Goal: Check status: Check status

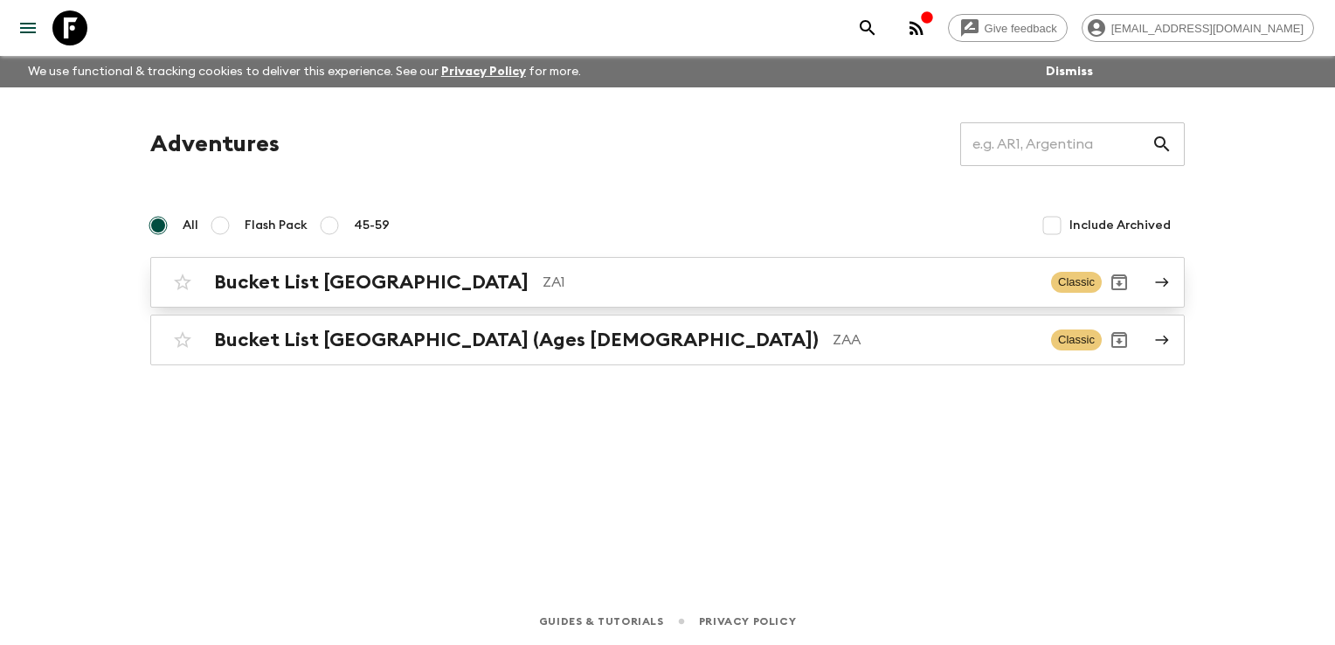
click at [542, 285] on p "ZA1" at bounding box center [789, 282] width 494 height 21
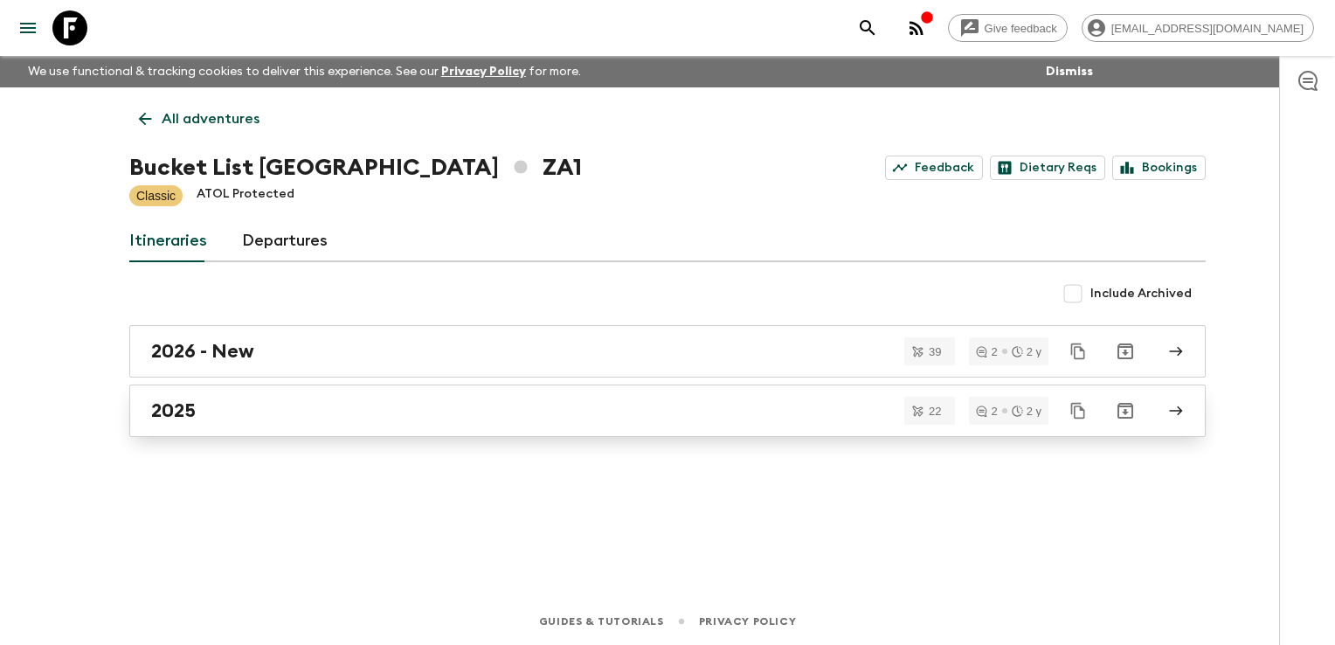
click at [208, 399] on div "2025" at bounding box center [650, 410] width 999 height 23
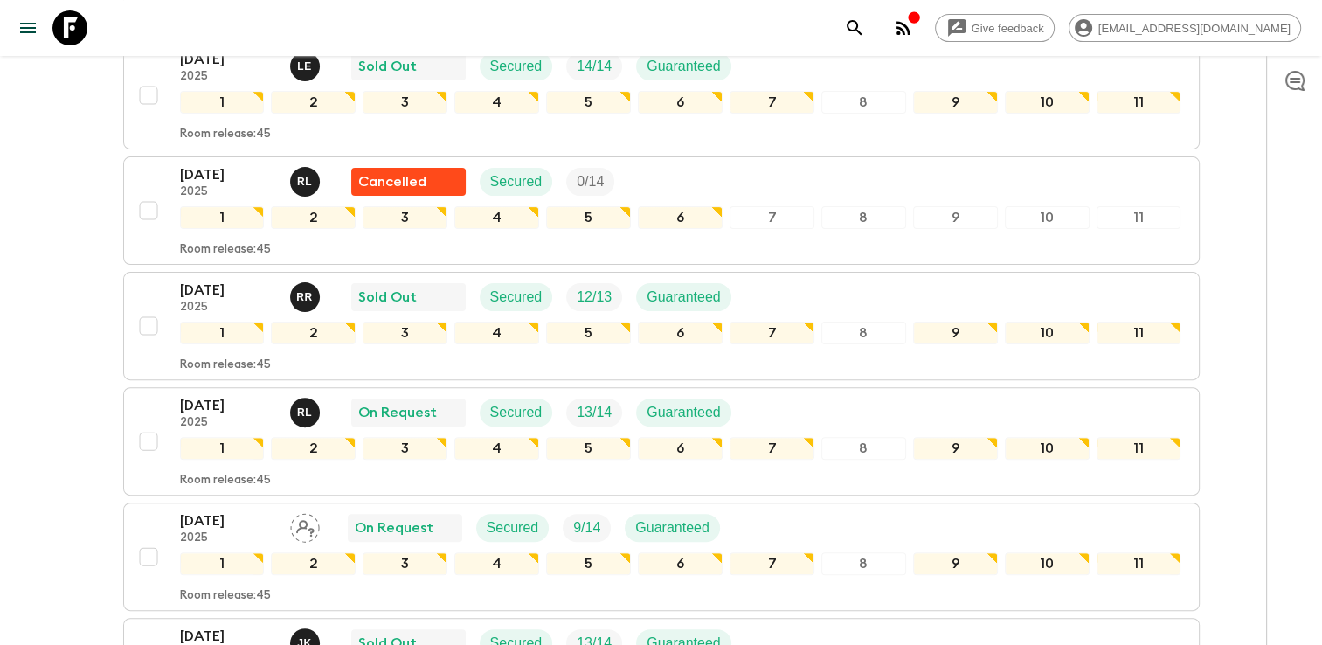
scroll to position [524, 0]
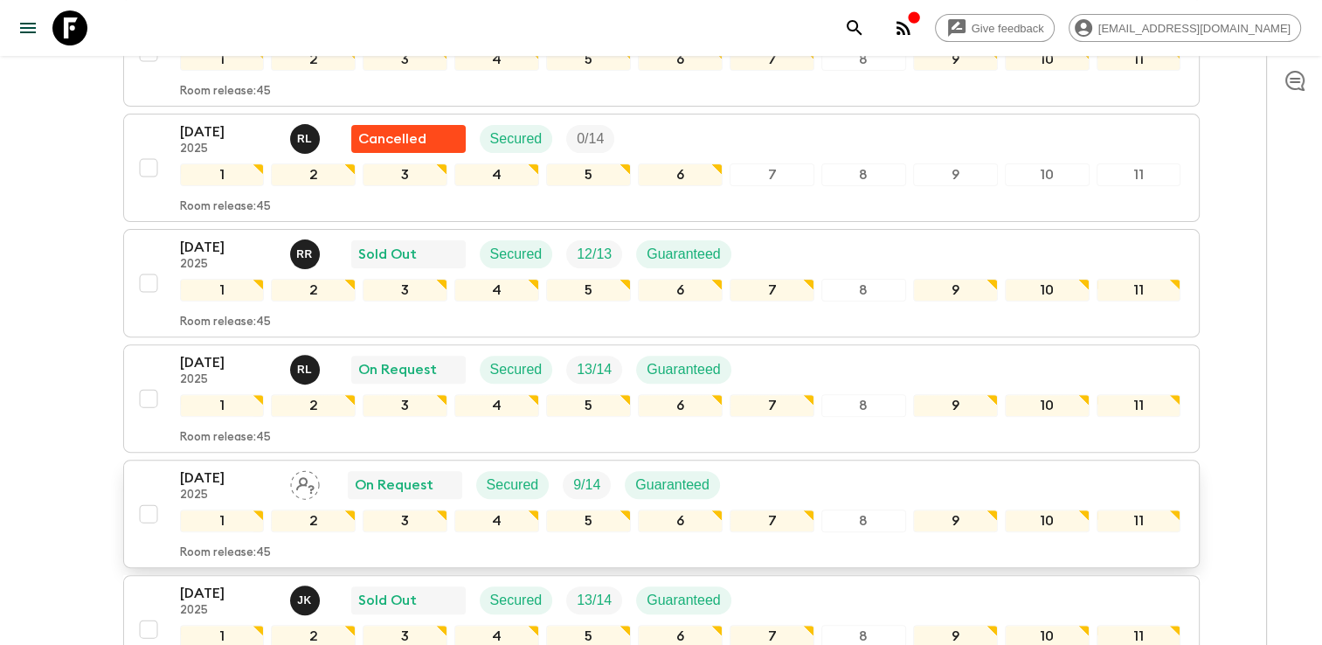
click at [202, 467] on p "[DATE]" at bounding box center [228, 477] width 96 height 21
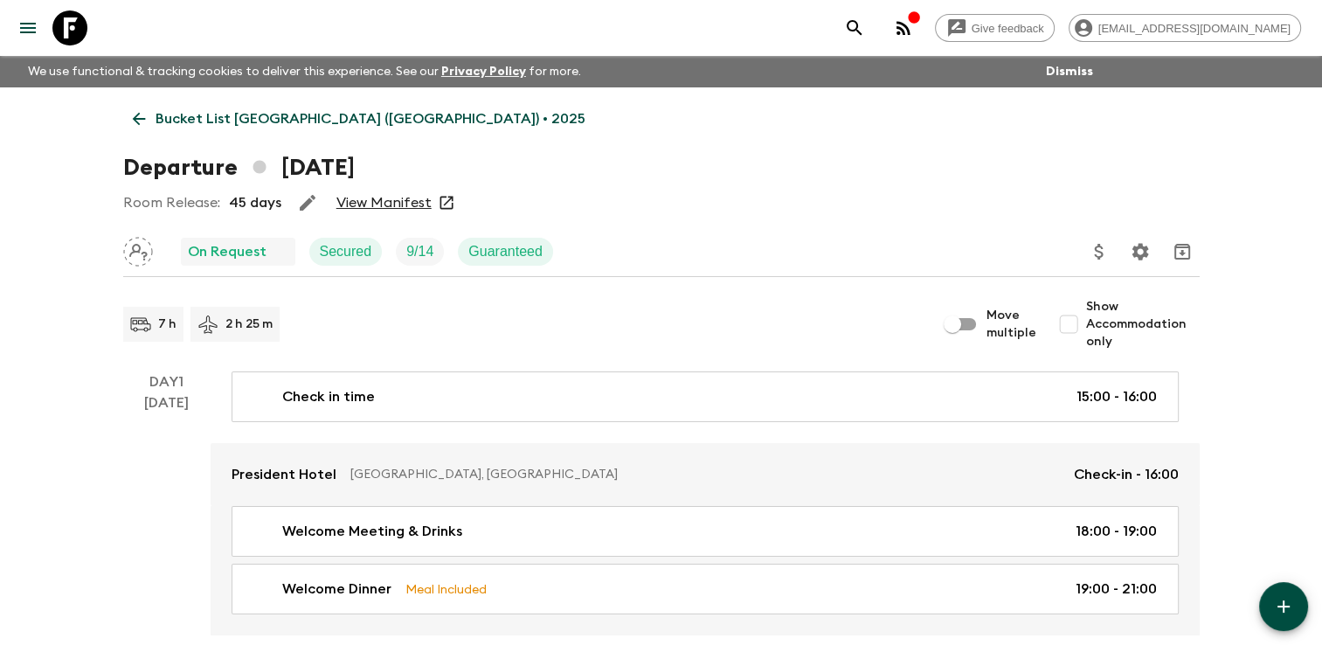
click at [390, 205] on link "View Manifest" at bounding box center [383, 202] width 95 height 17
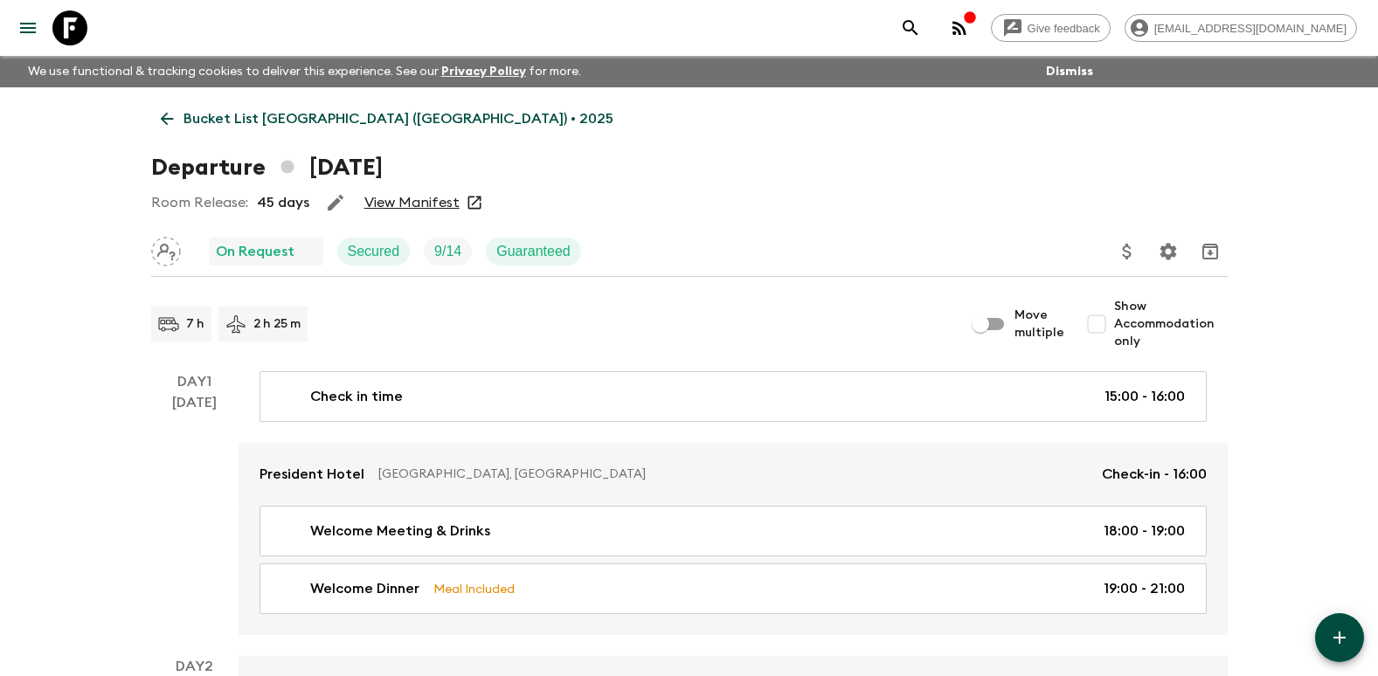
click at [408, 205] on link "View Manifest" at bounding box center [411, 202] width 95 height 17
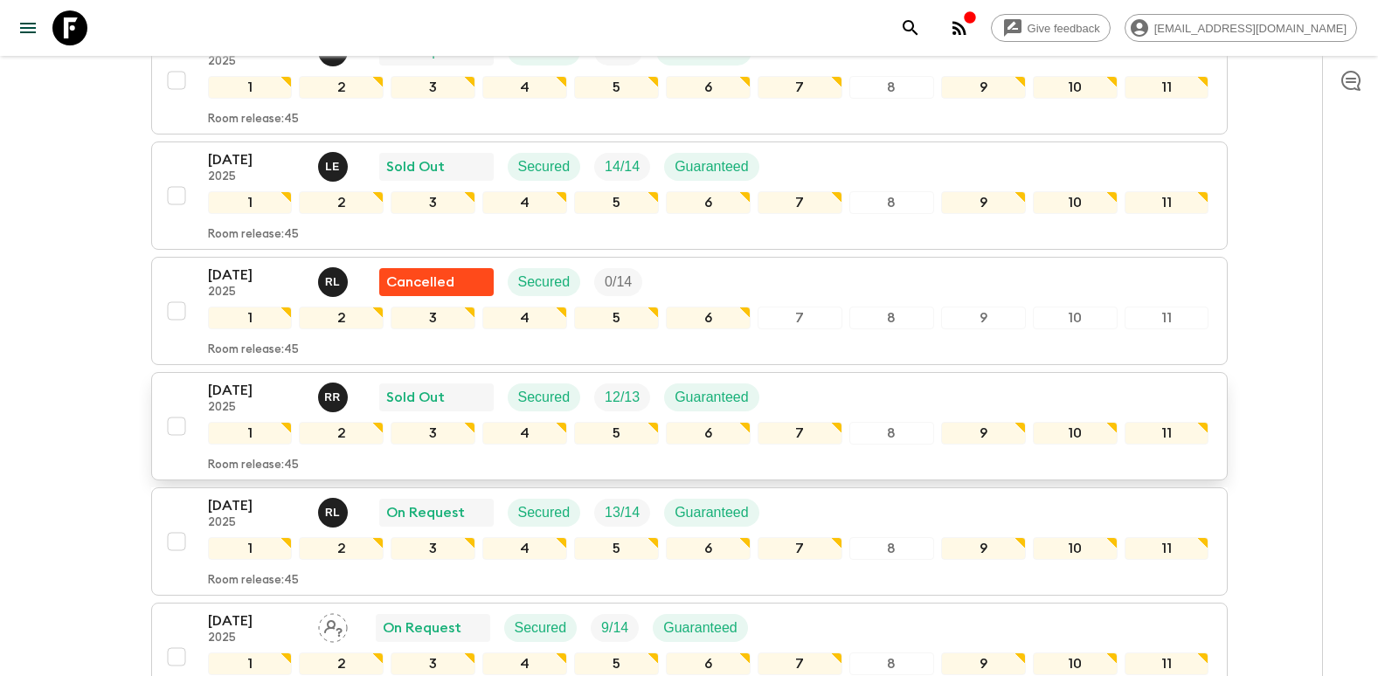
scroll to position [437, 0]
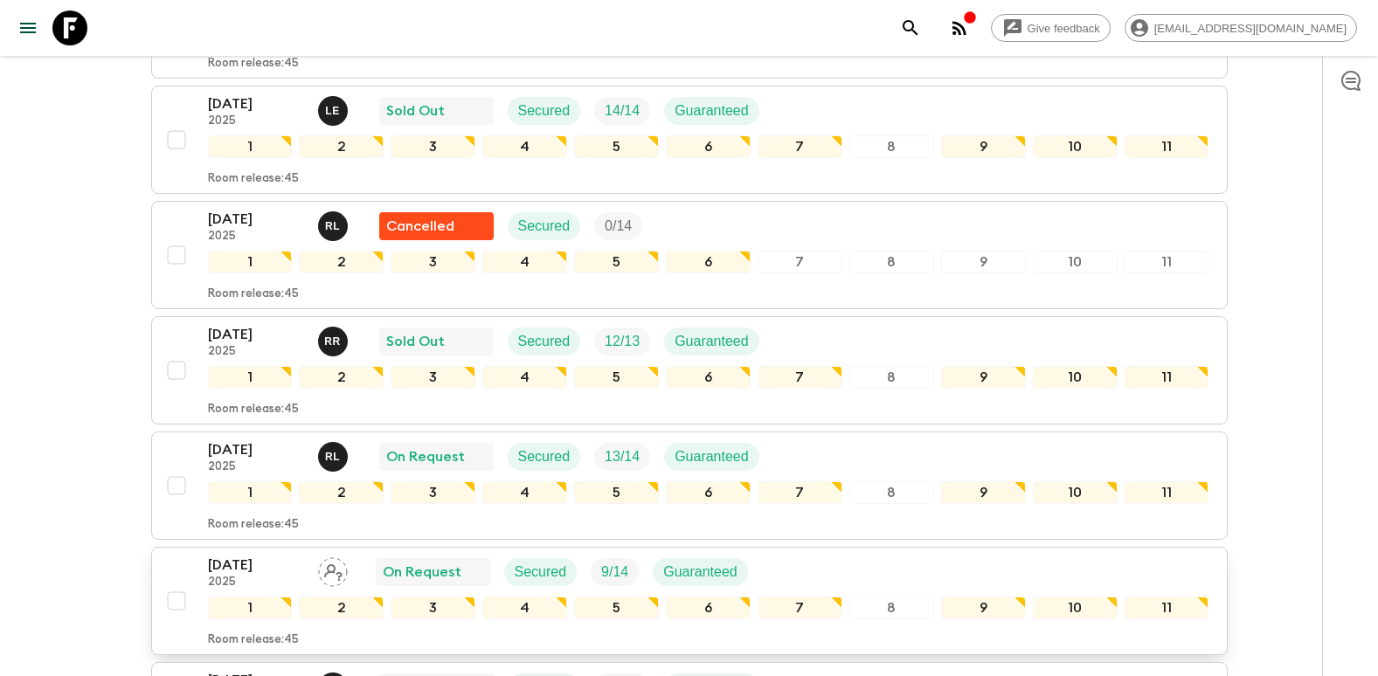
click at [236, 555] on p "[DATE]" at bounding box center [256, 565] width 96 height 21
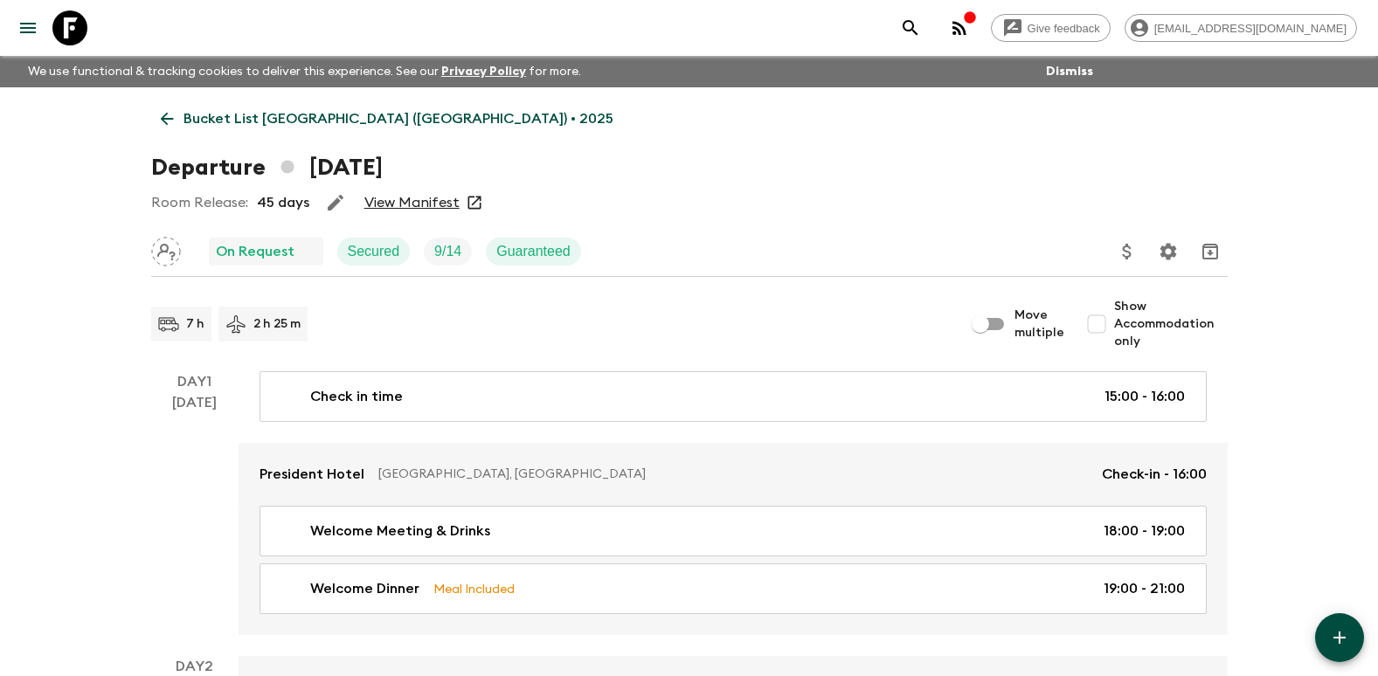
click at [404, 204] on link "View Manifest" at bounding box center [411, 202] width 95 height 17
click at [475, 203] on icon at bounding box center [474, 202] width 17 height 17
click at [385, 205] on link "View Manifest" at bounding box center [411, 202] width 95 height 17
